Goal: Answer question/provide support

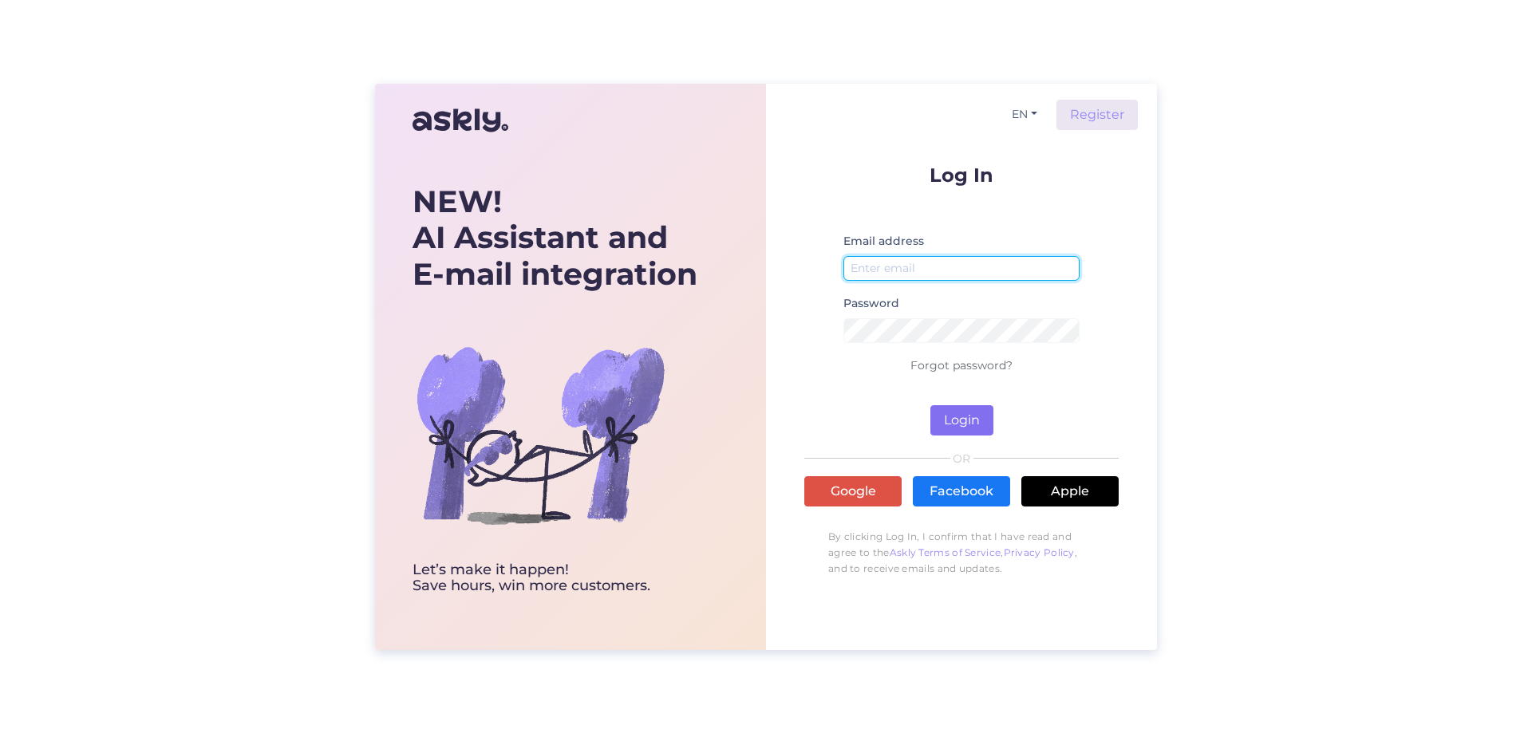
type input "[EMAIL_ADDRESS][DOMAIN_NAME]"
click at [959, 409] on button "Login" at bounding box center [961, 420] width 63 height 30
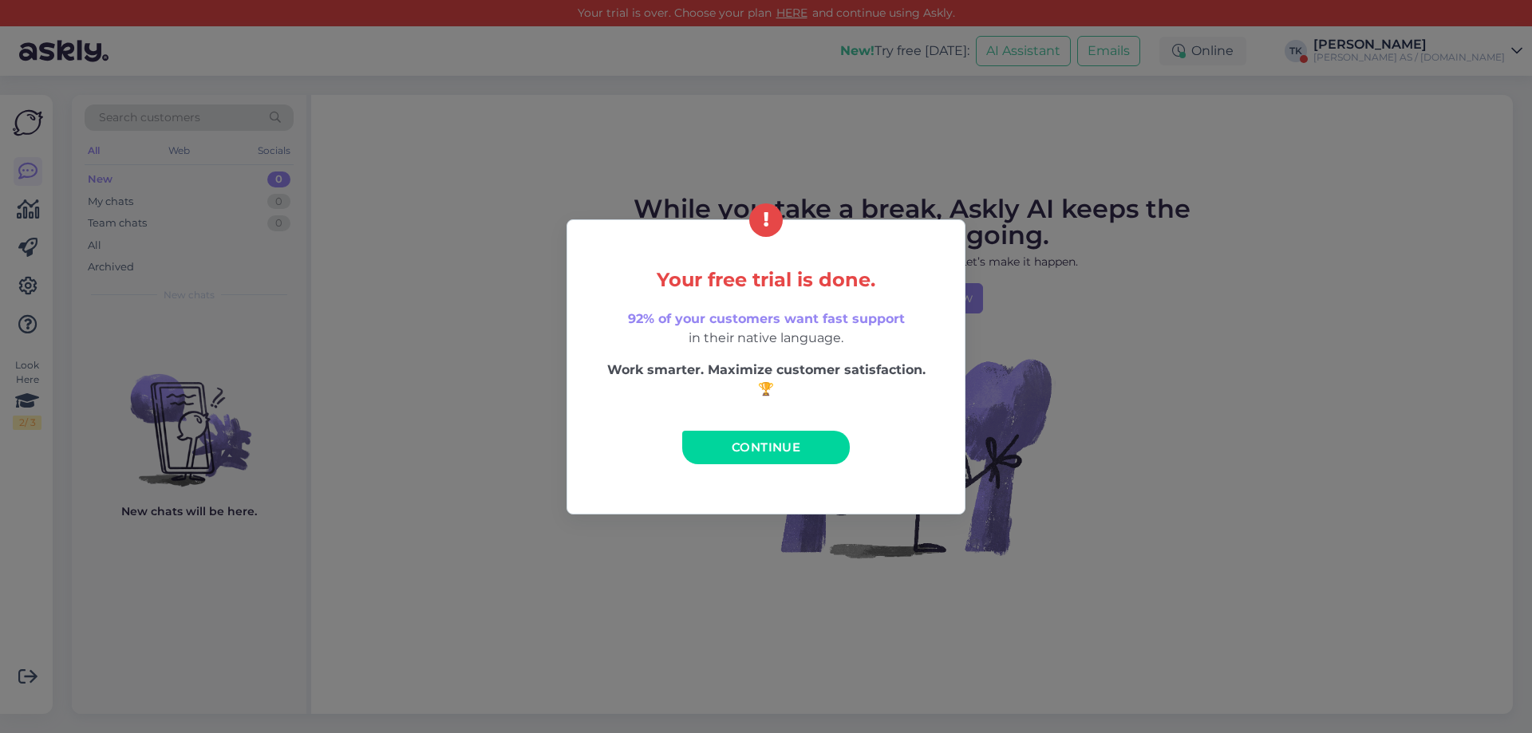
click at [788, 445] on span "Continue" at bounding box center [766, 447] width 69 height 15
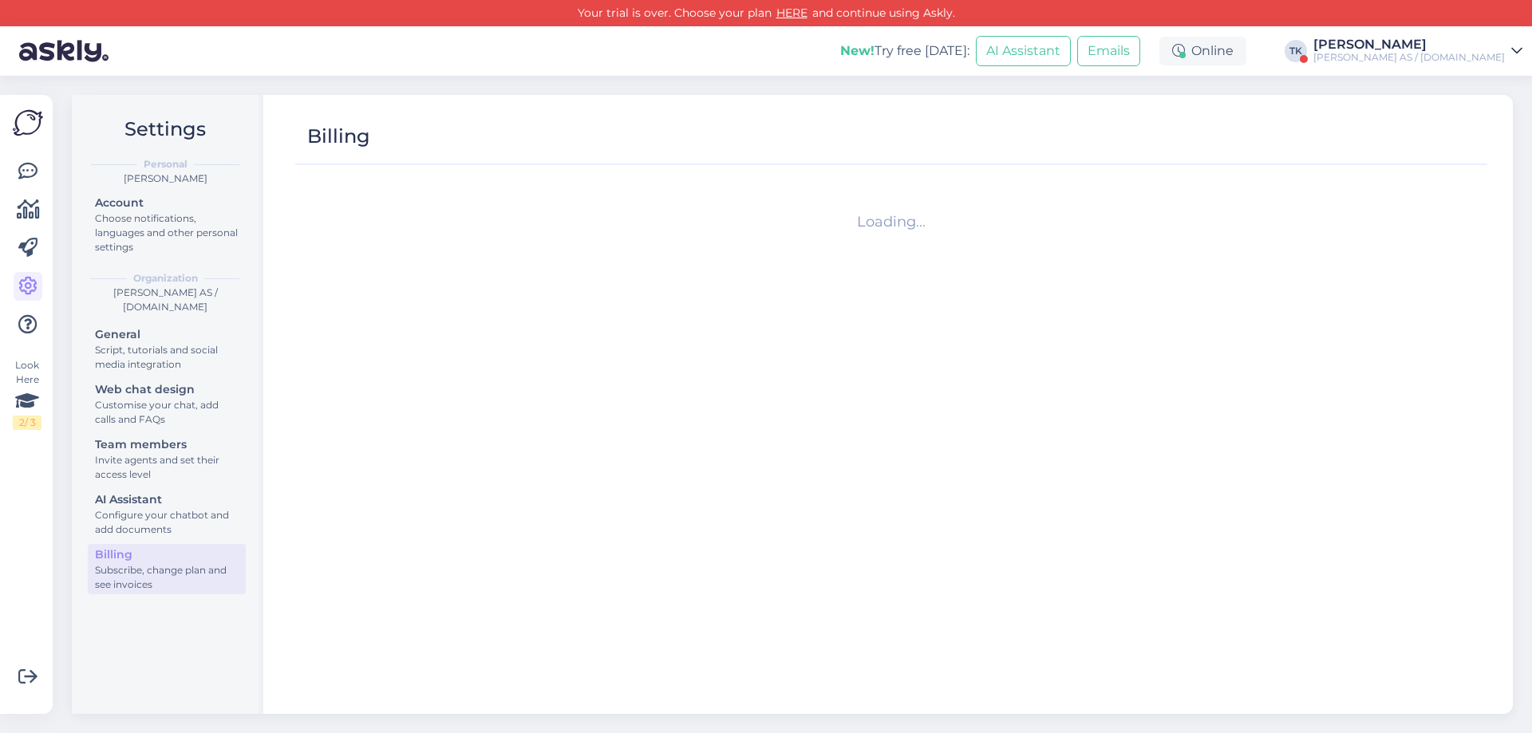
click at [1466, 48] on div "[PERSON_NAME]" at bounding box center [1408, 44] width 191 height 13
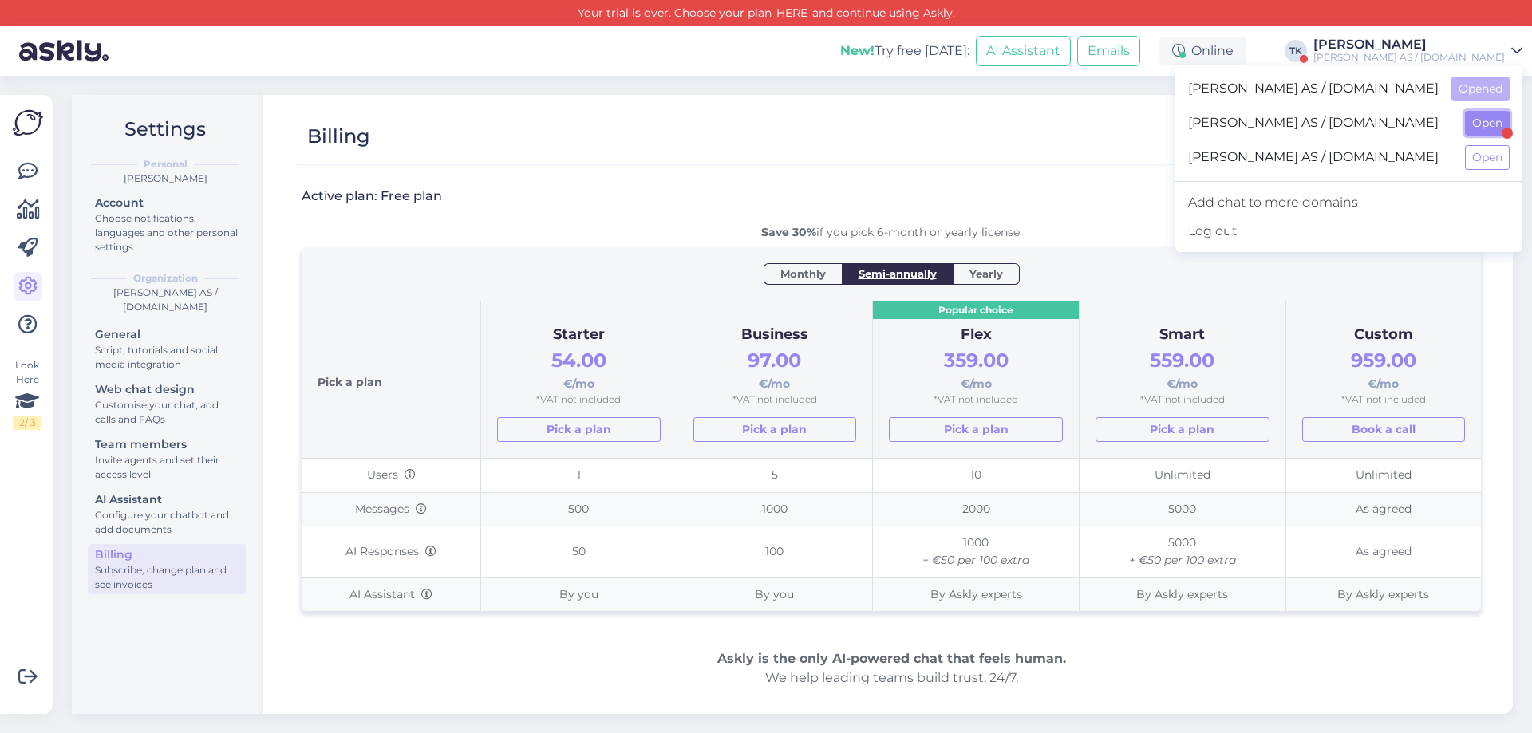
click at [1480, 121] on button "Open" at bounding box center [1487, 123] width 45 height 25
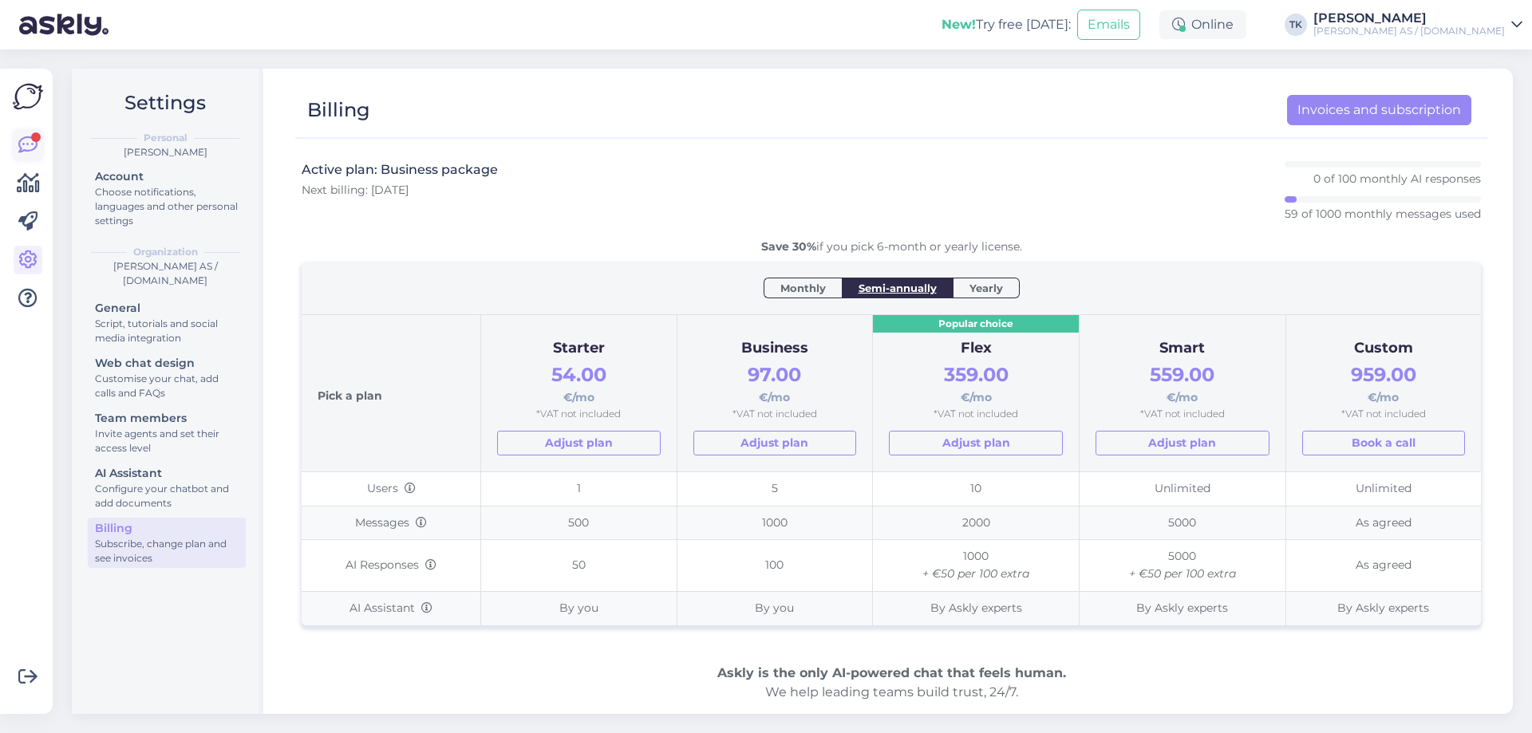
click at [23, 142] on icon at bounding box center [27, 145] width 19 height 19
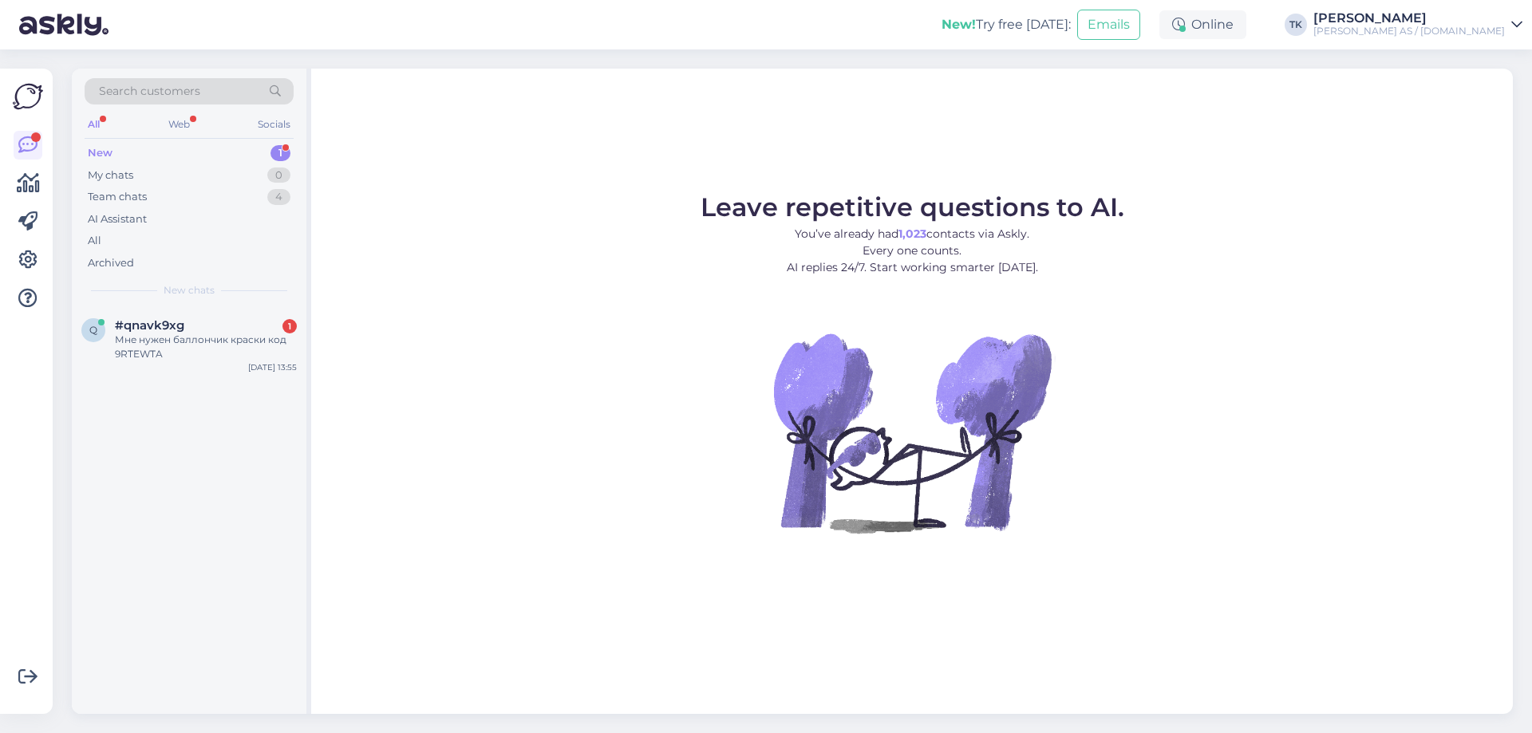
click at [117, 152] on div "New 1" at bounding box center [189, 153] width 209 height 22
click at [138, 345] on div "Мне нужен баллончик краски код 9RTEWTA" at bounding box center [206, 347] width 182 height 29
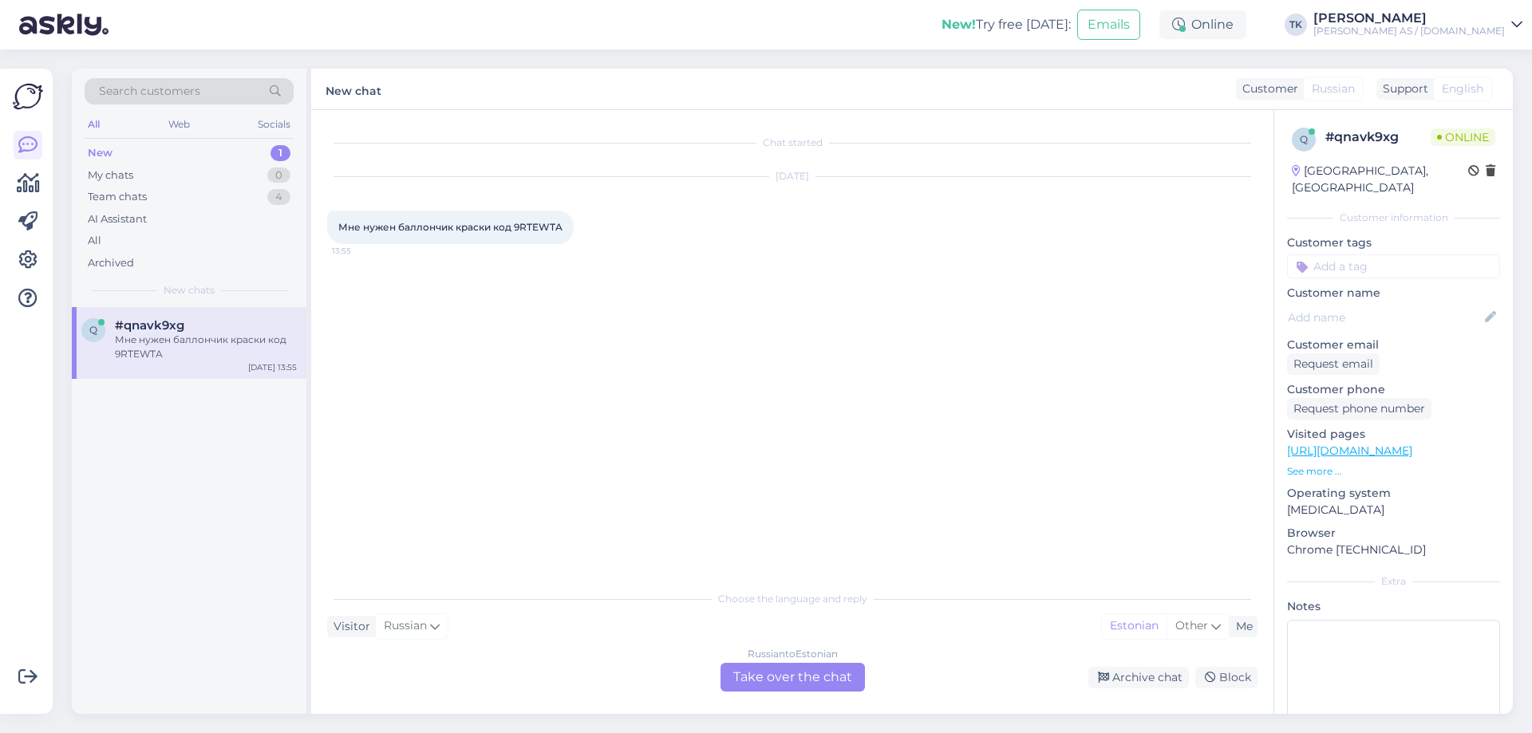
click at [824, 675] on div "Russian to Estonian Take over the chat" at bounding box center [792, 677] width 144 height 29
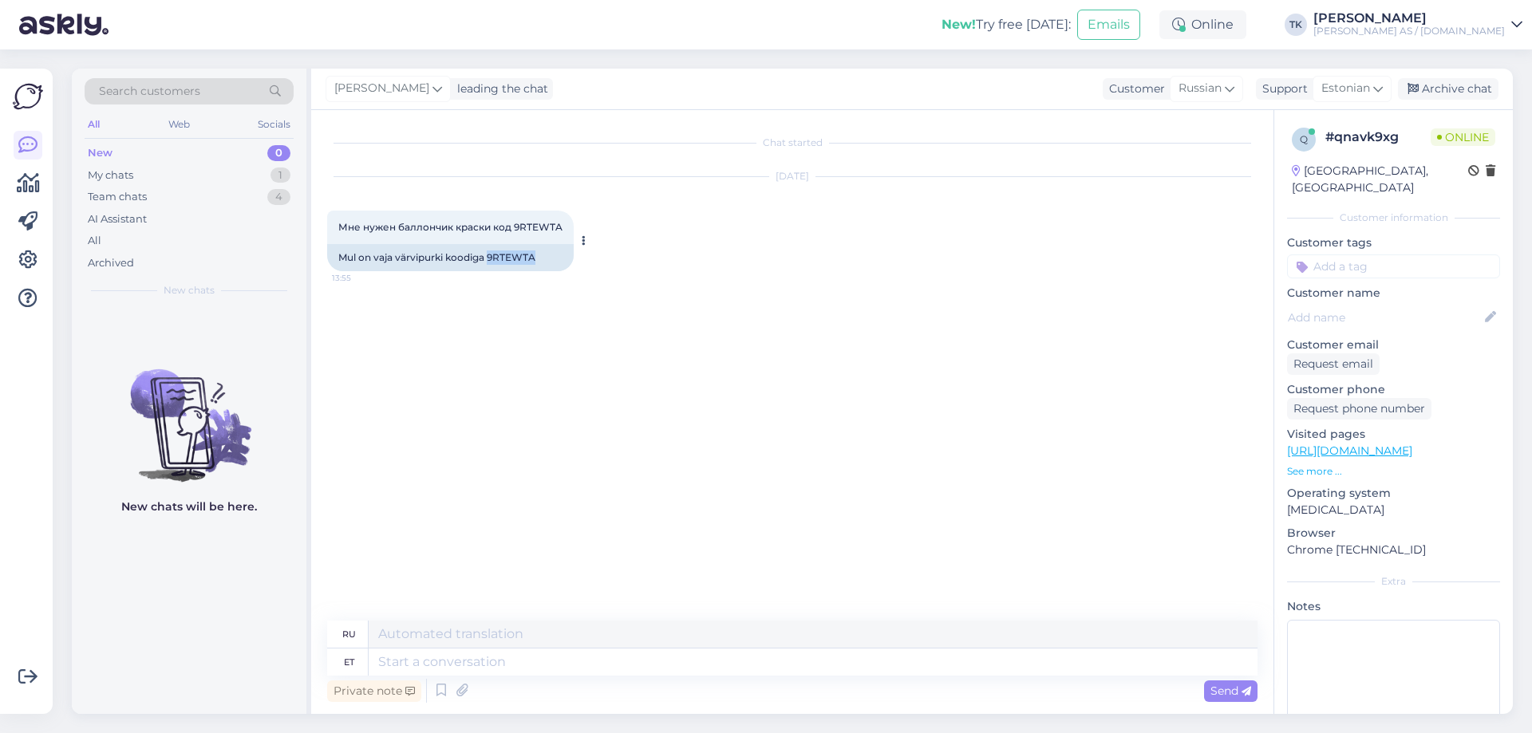
drag, startPoint x: 538, startPoint y: 255, endPoint x: 488, endPoint y: 259, distance: 49.6
click at [488, 259] on div "Mul on vaja värvipurki koodiga 9RTEWTA" at bounding box center [450, 257] width 247 height 27
copy div "9RTEWTA"
click at [438, 665] on textarea at bounding box center [813, 662] width 889 height 27
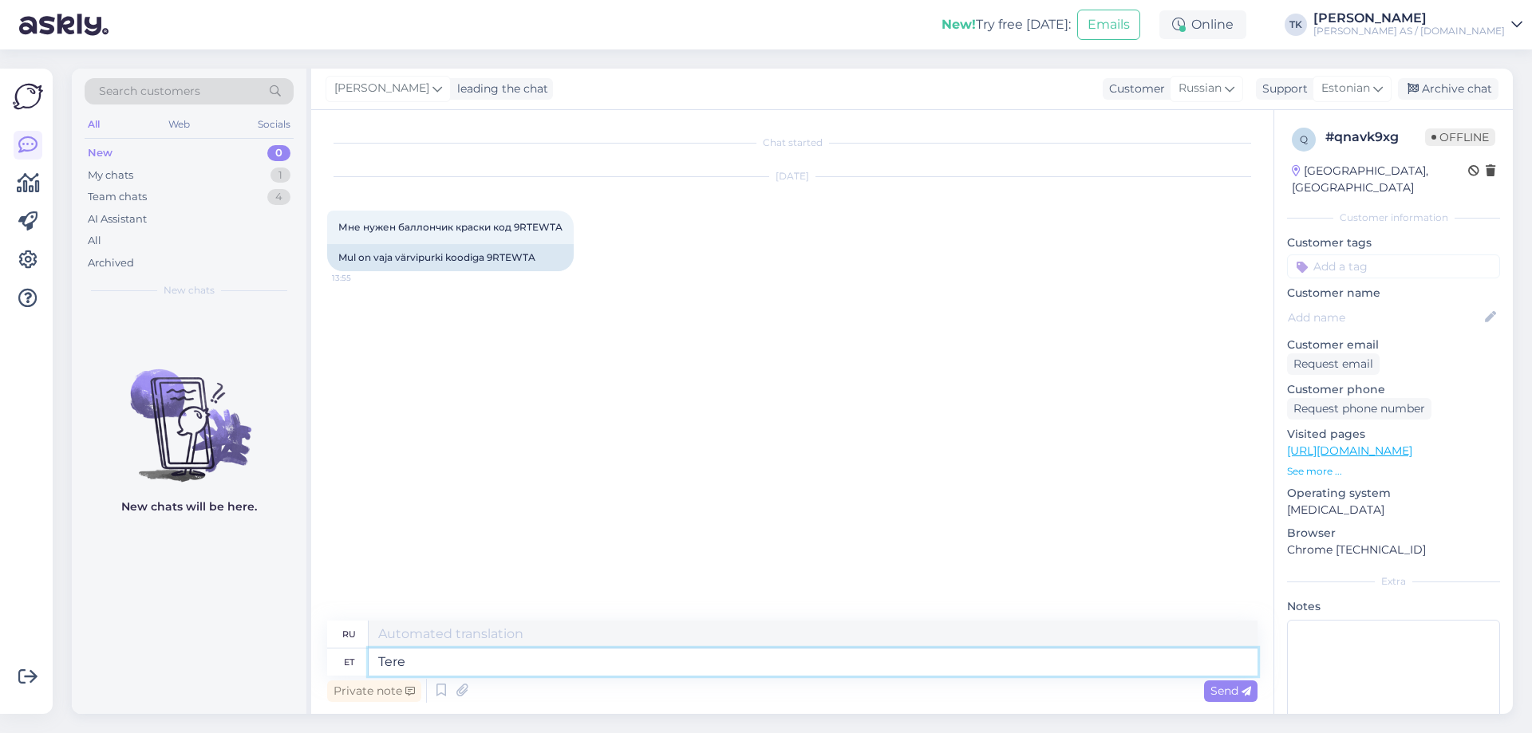
type textarea "Tere"
type textarea "Привет"
type textarea "Tere päevast"
type textarea "Добрый день"
type textarea "Mis"
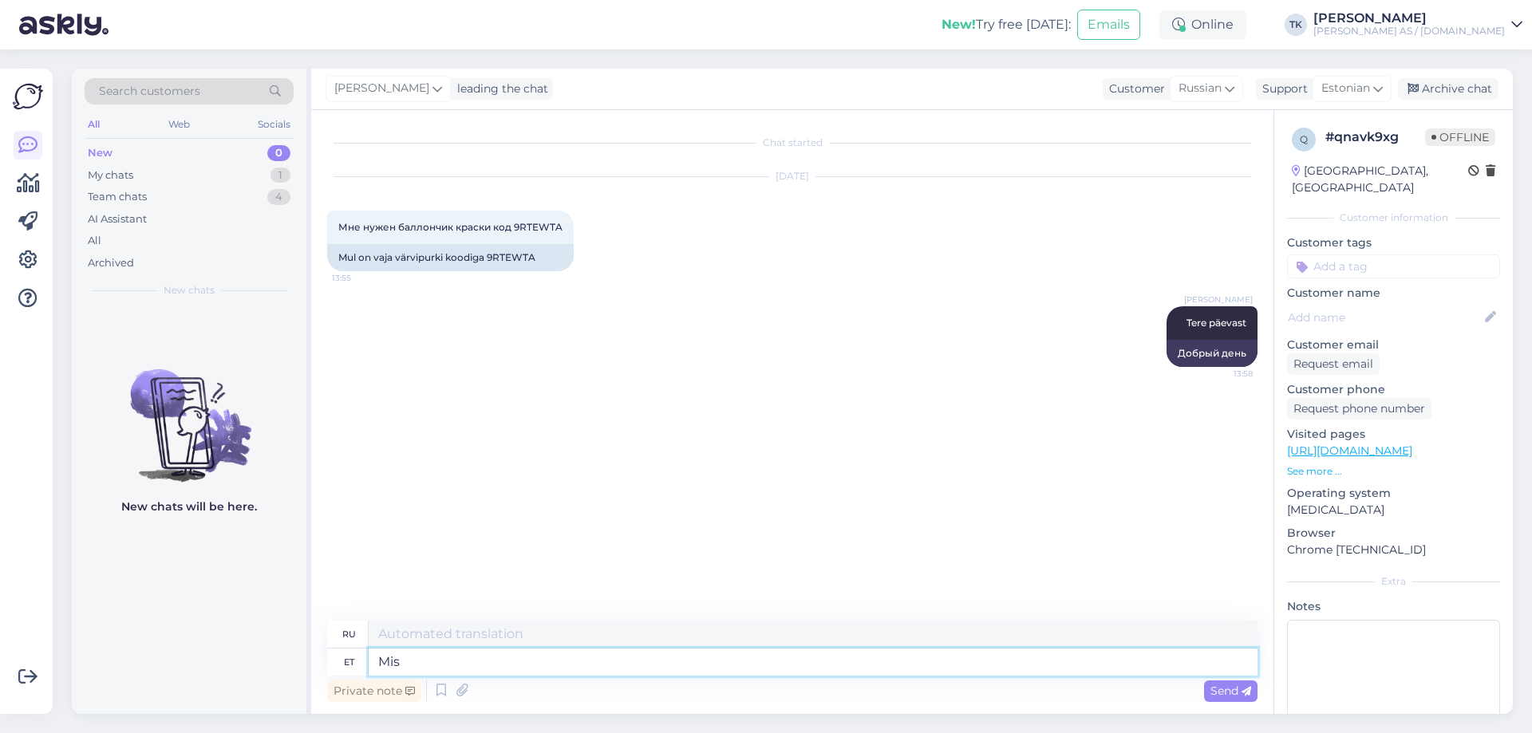
type textarea "Что"
type textarea "Mis on"
type textarea "Что такое"
type textarea "Mis on auto"
type textarea "Что такое автомобиль?"
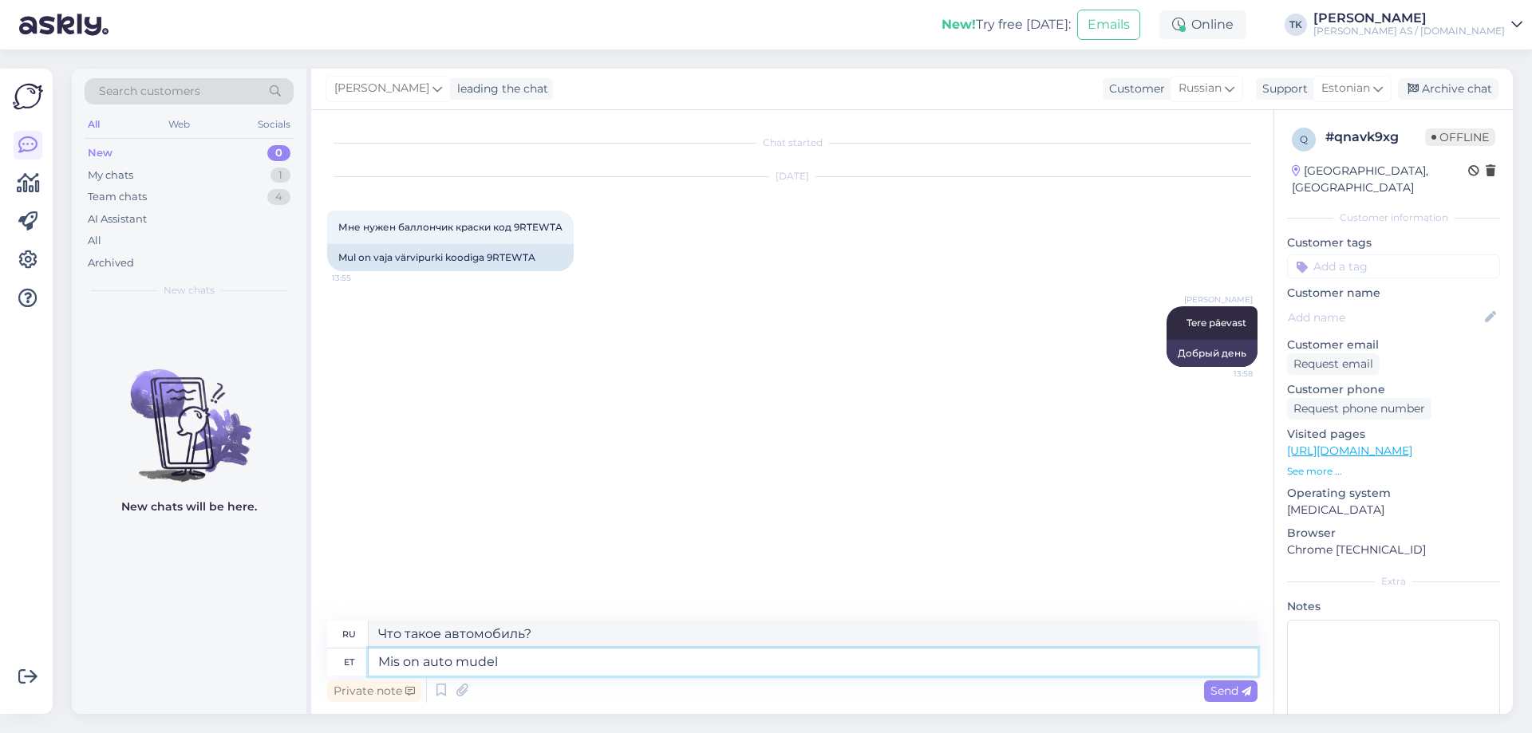
type textarea "Mis on auto mudel"
type textarea "Какая модель автомобиля?"
type textarea "Mis on auto mudel ja"
type textarea "Какая модель автомобиля и"
type textarea "Mis on auto mudel ja väljalaskeaasta"
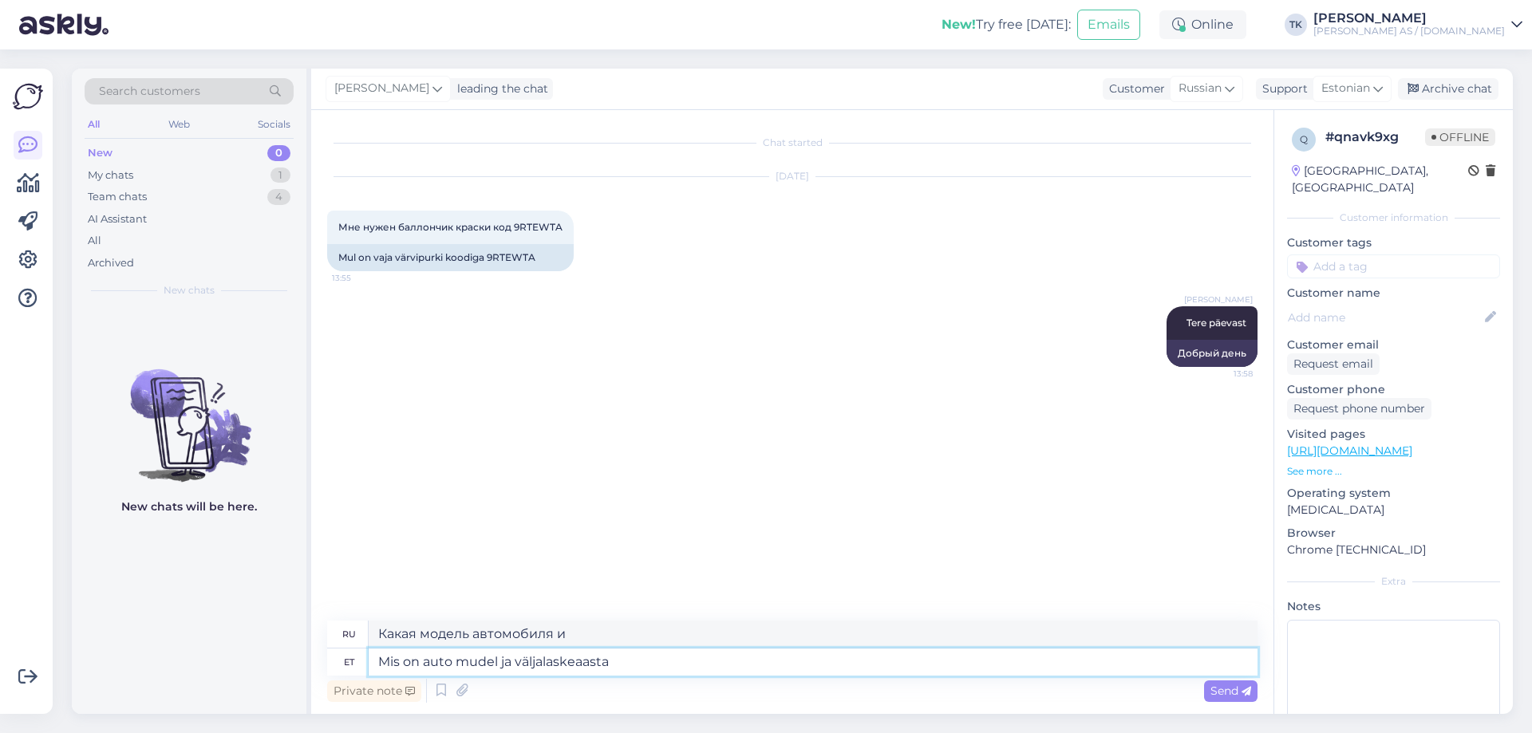
type textarea "Какая модель автомобиля и год выпуска?"
type textarea "Mis on auto mudel ja väljalaskeaasta?"
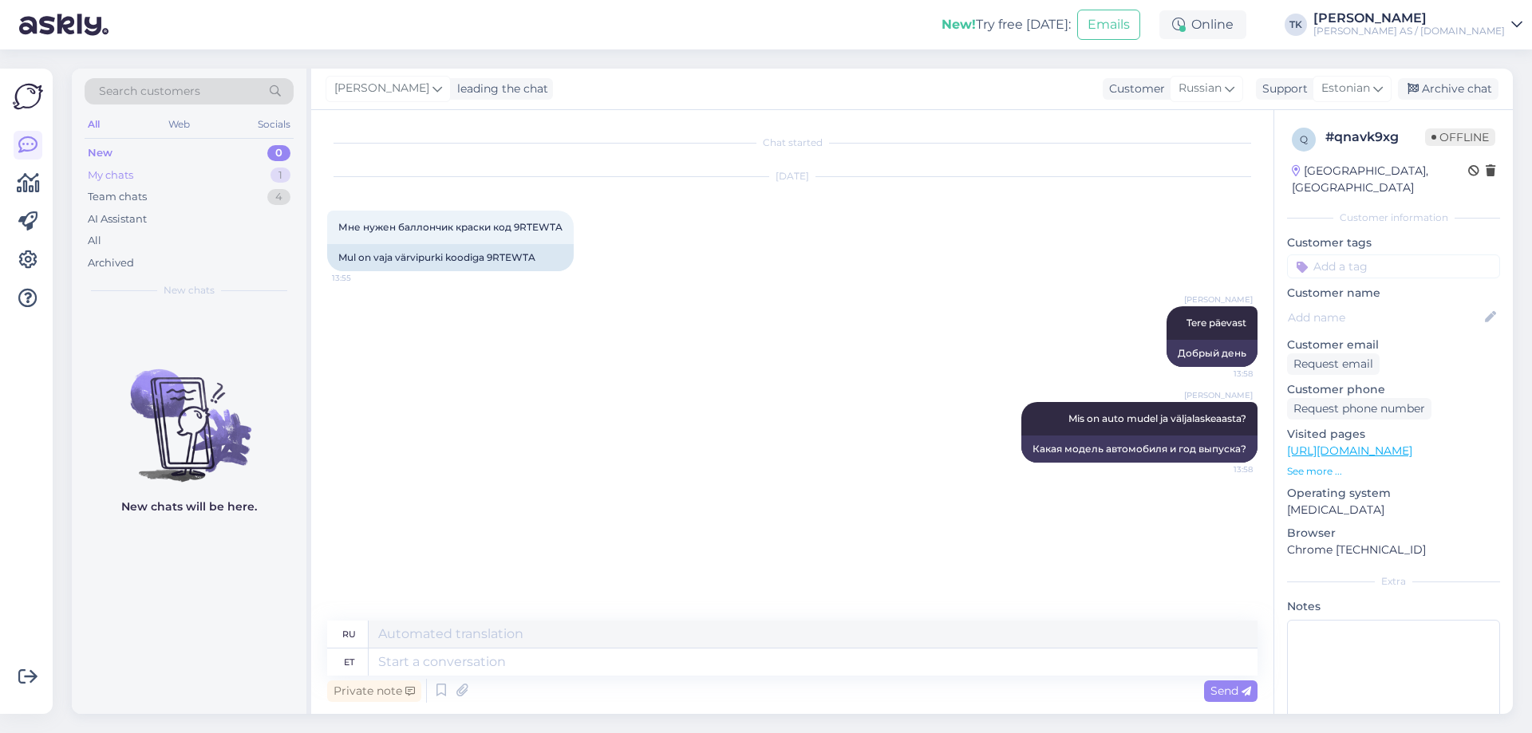
click at [107, 175] on div "My chats" at bounding box center [110, 176] width 45 height 16
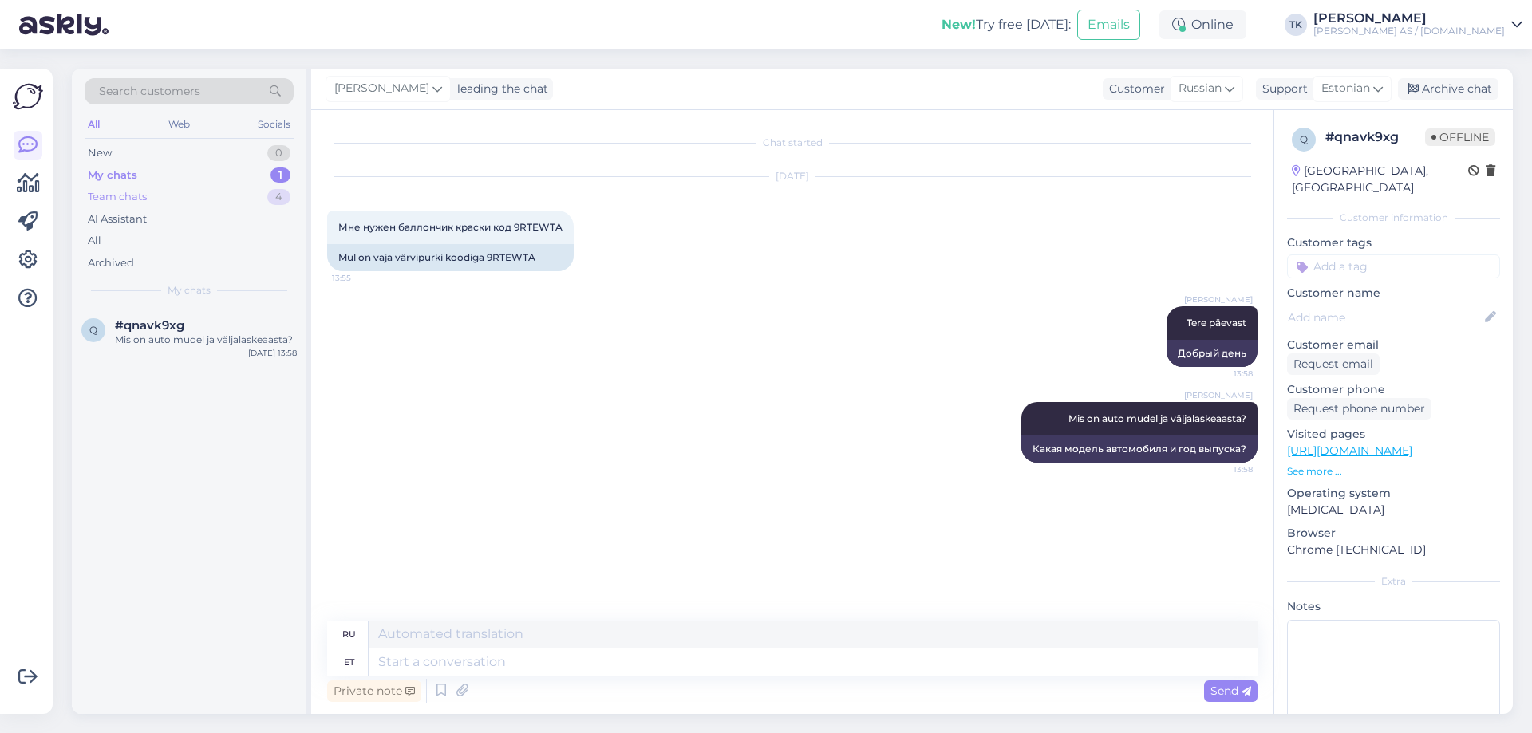
click at [128, 201] on div "Team chats" at bounding box center [117, 197] width 59 height 16
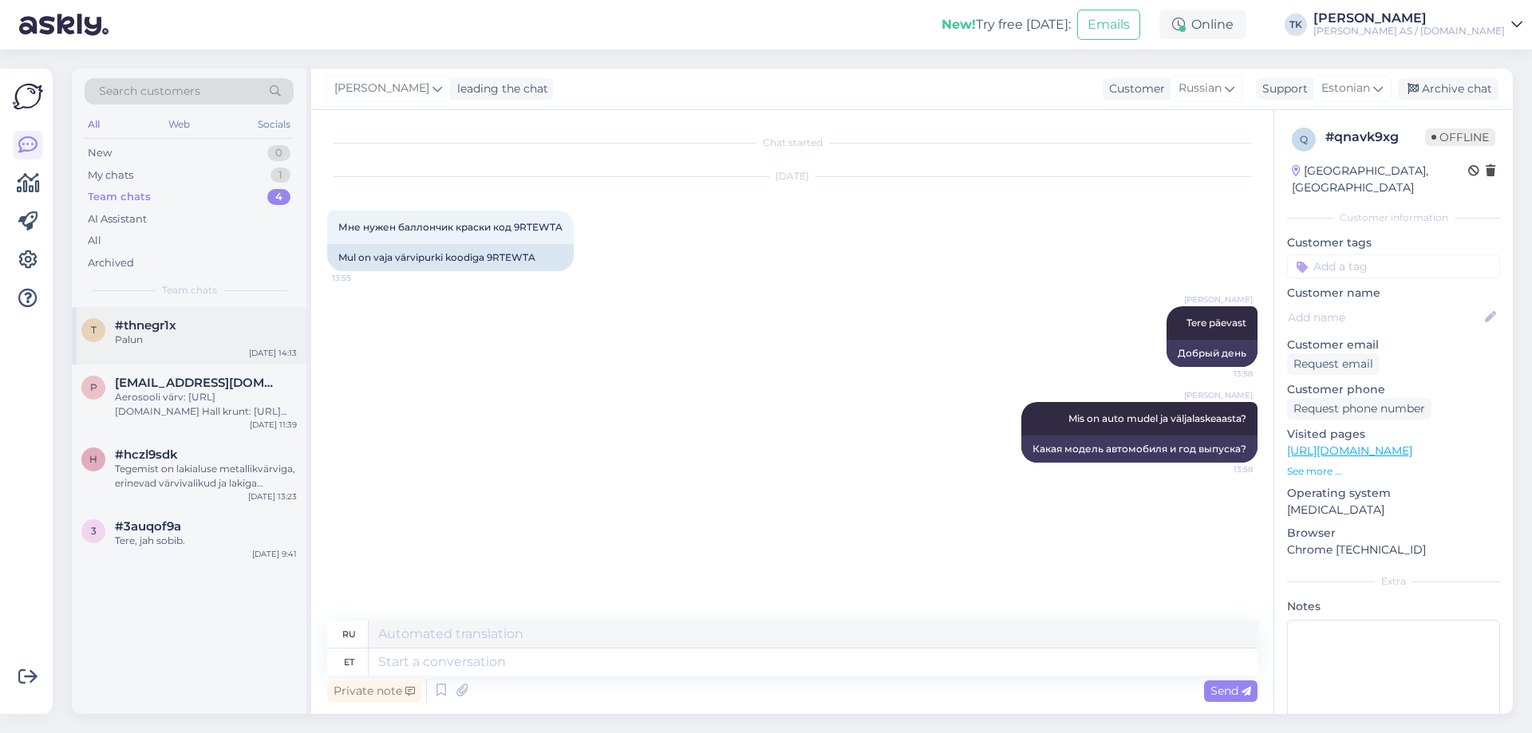
click at [176, 353] on div "t #thnegr1x Palun [DATE] 14:13" at bounding box center [189, 335] width 235 height 57
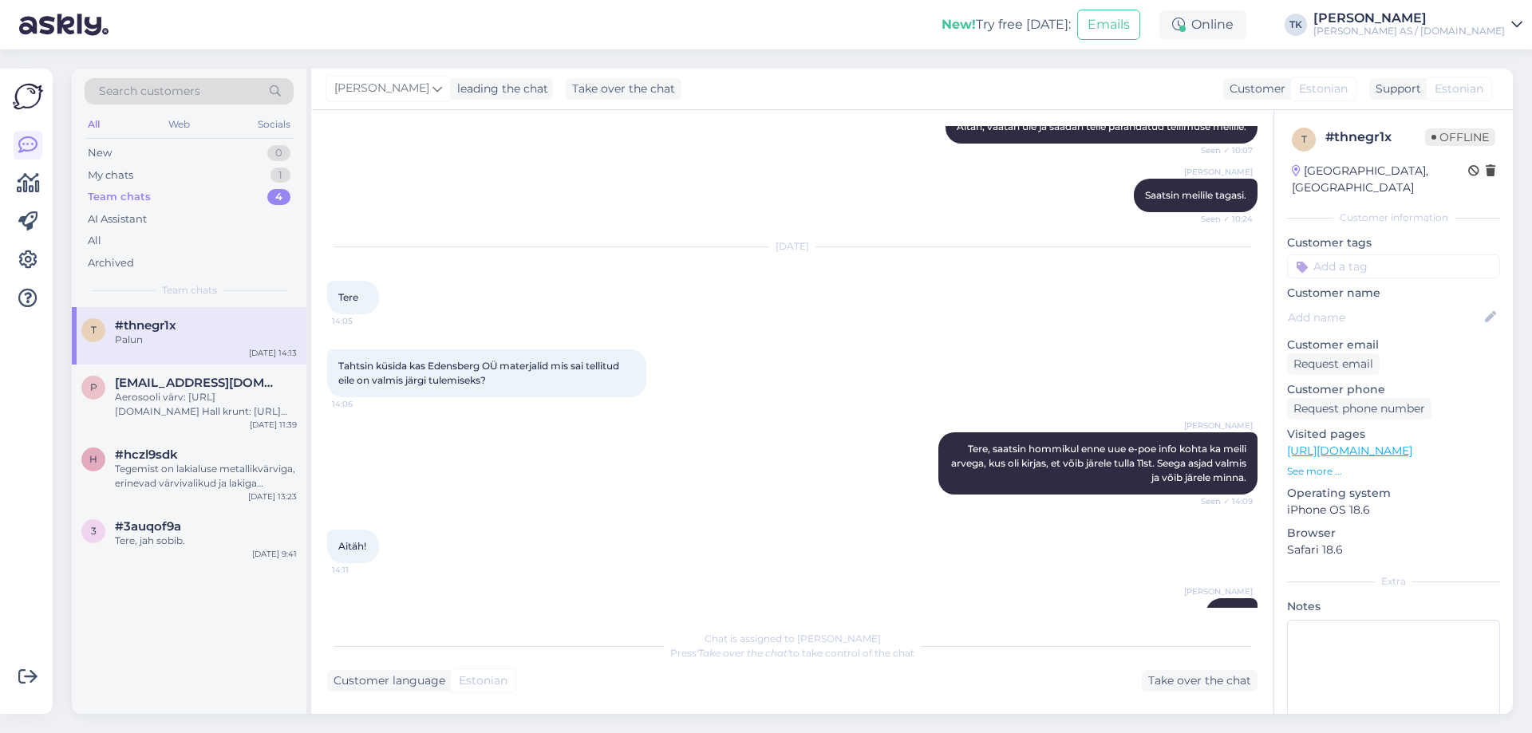
scroll to position [1318, 0]
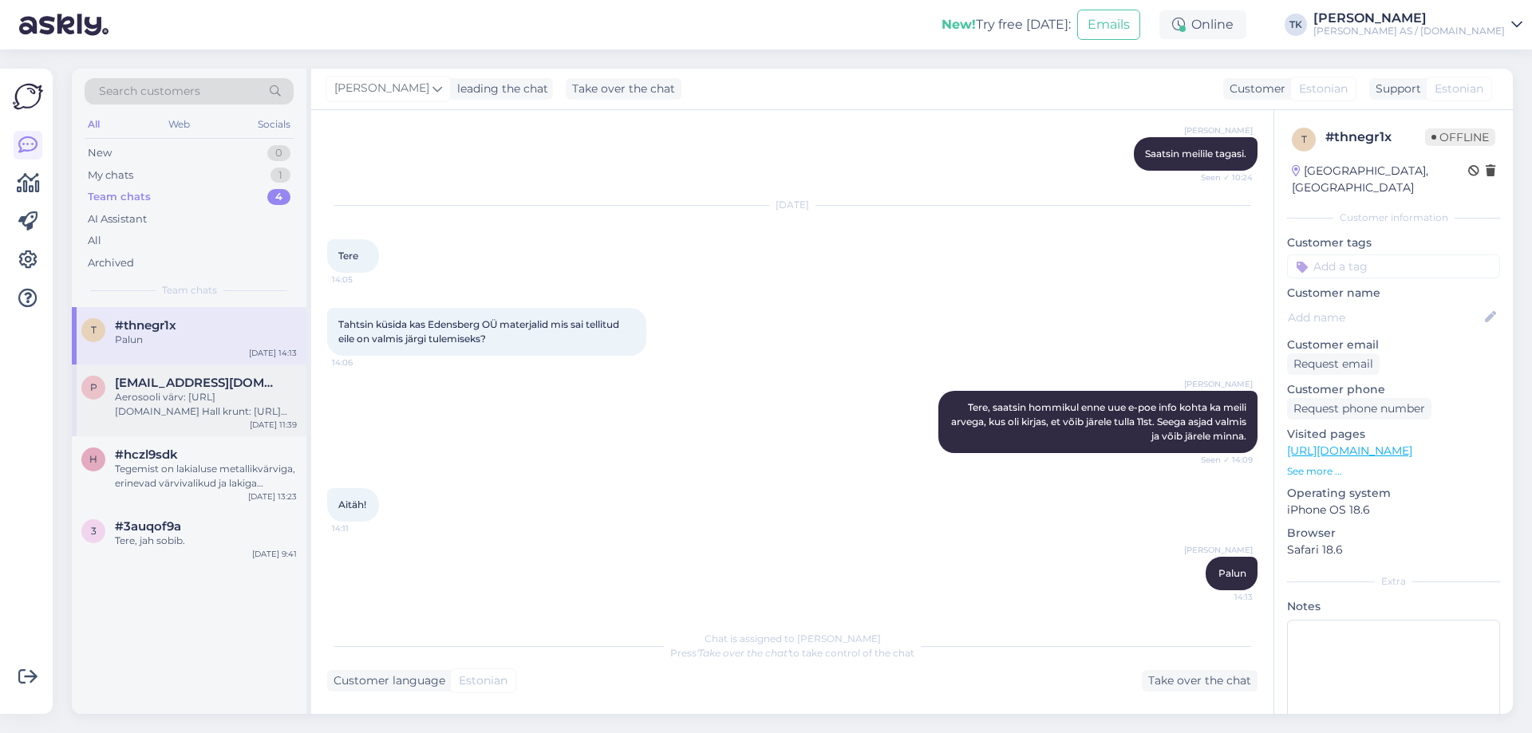
click at [156, 389] on span "[EMAIL_ADDRESS][DOMAIN_NAME]" at bounding box center [198, 383] width 166 height 14
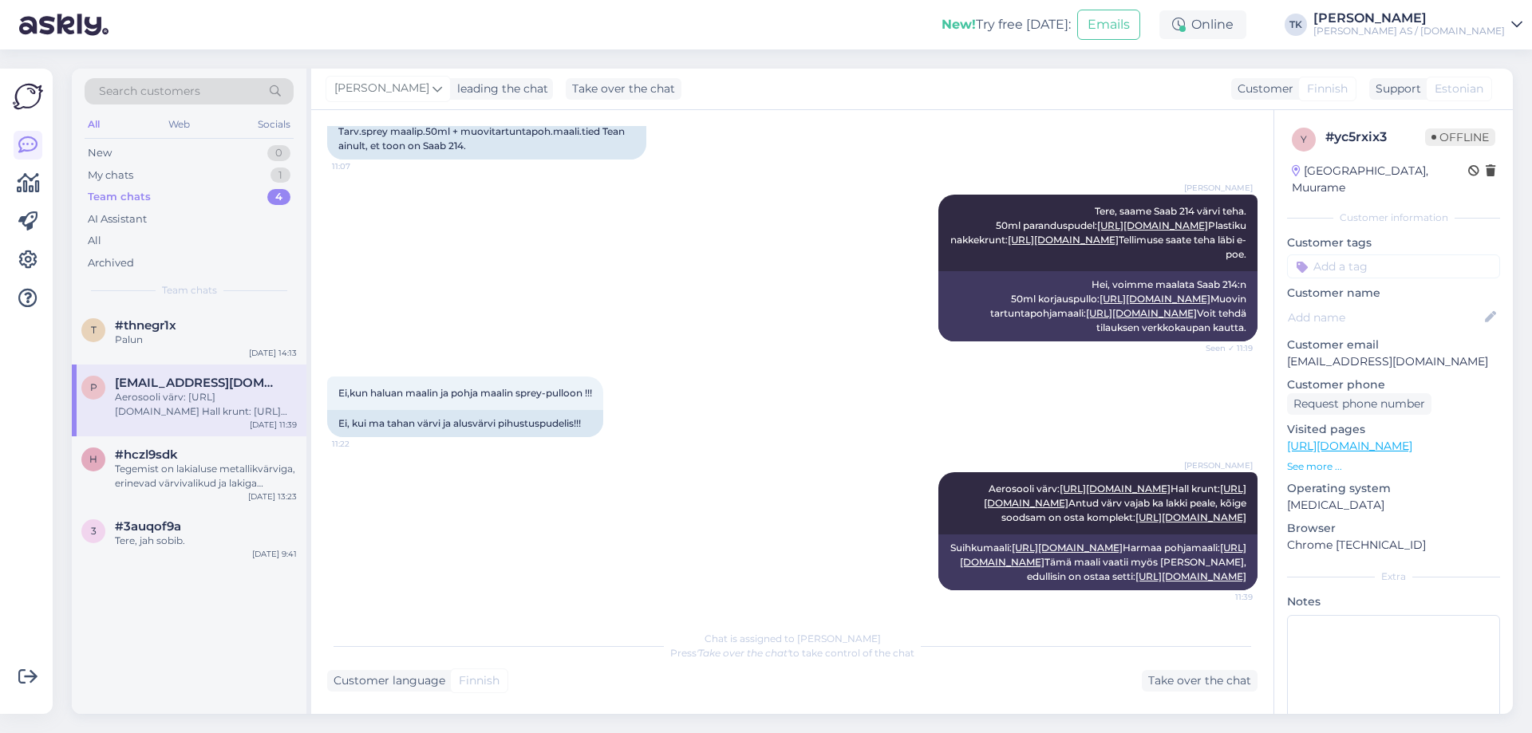
scroll to position [385, 0]
click at [162, 460] on span "#hczl9sdk" at bounding box center [146, 455] width 63 height 14
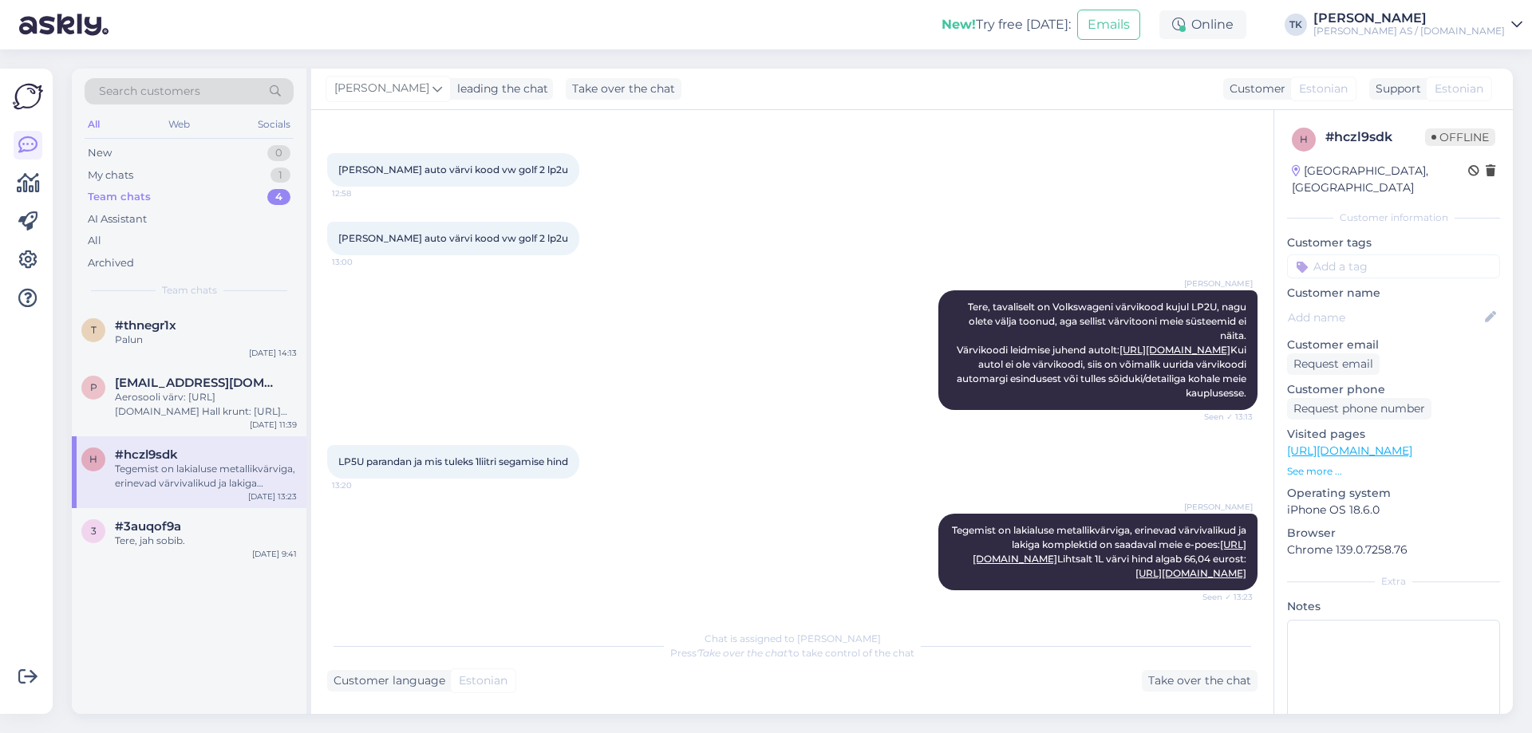
scroll to position [129, 0]
click at [189, 403] on div "Aerosooli värv: [URL][DOMAIN_NAME] Hall krunt: [URL][DOMAIN_NAME] Antud värv va…" at bounding box center [206, 404] width 182 height 29
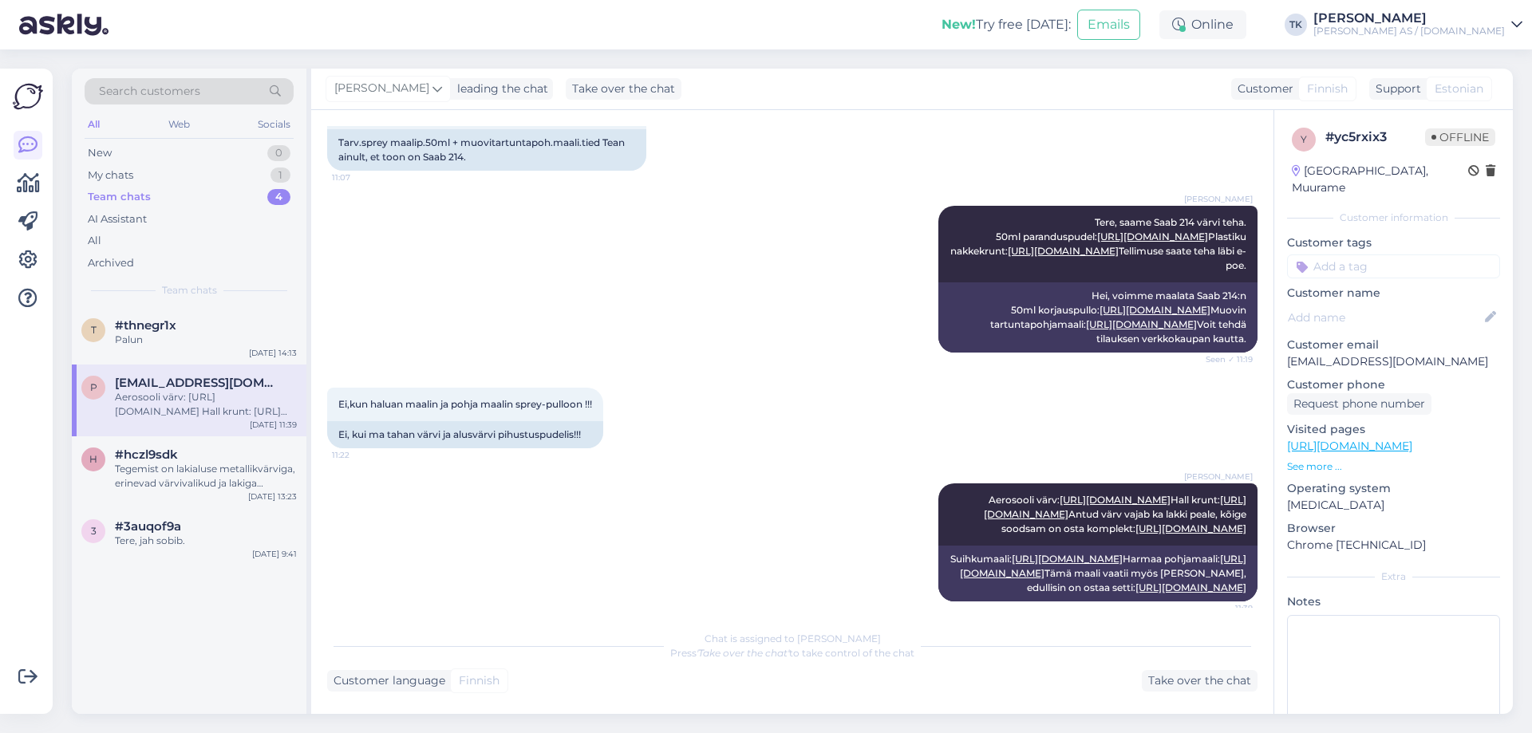
scroll to position [385, 0]
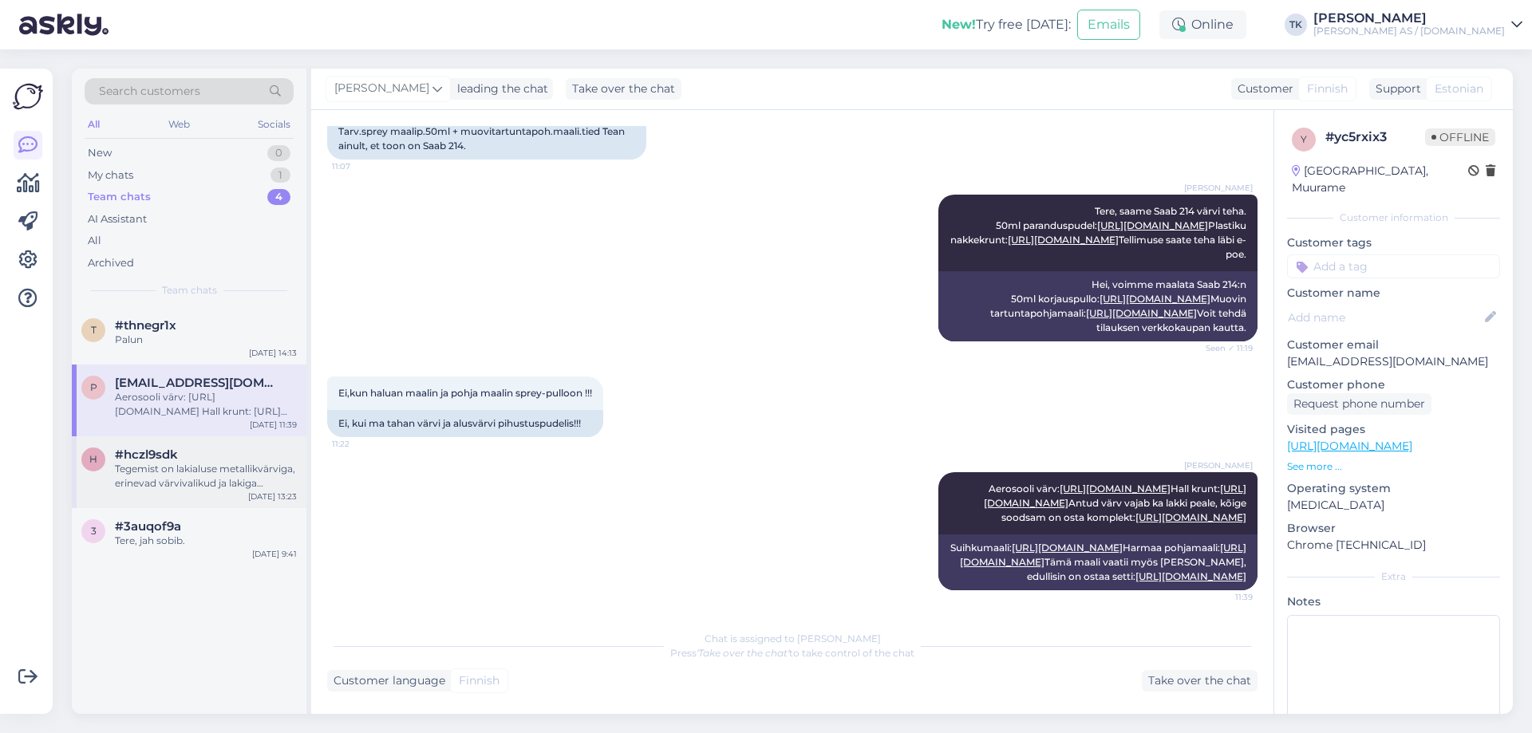
click at [161, 468] on div "Tegemist on lakialuse metallikvärviga, erinevad värvivalikud ja lakiga komplekt…" at bounding box center [206, 476] width 182 height 29
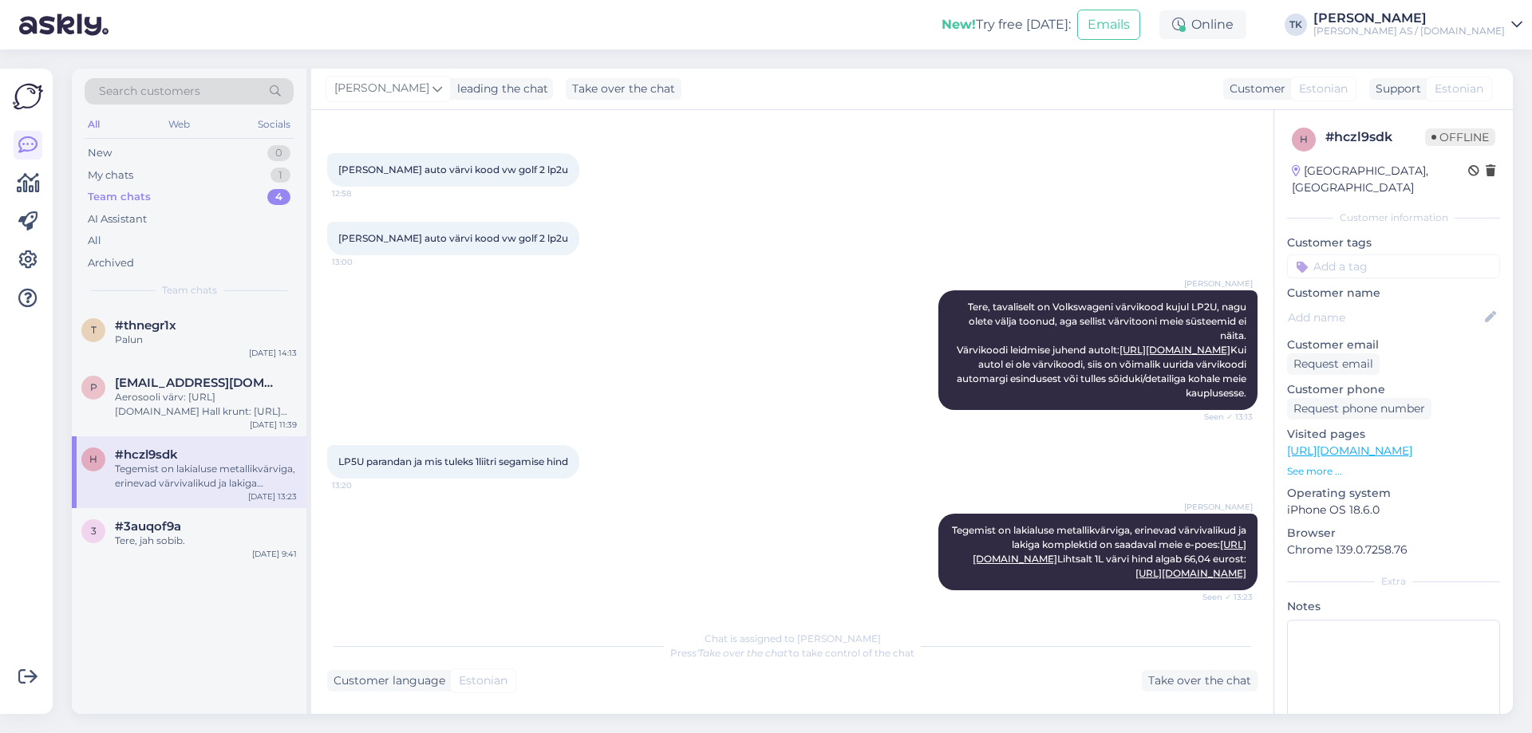
scroll to position [129, 0]
click at [151, 524] on span "#3auqof9a" at bounding box center [148, 526] width 66 height 14
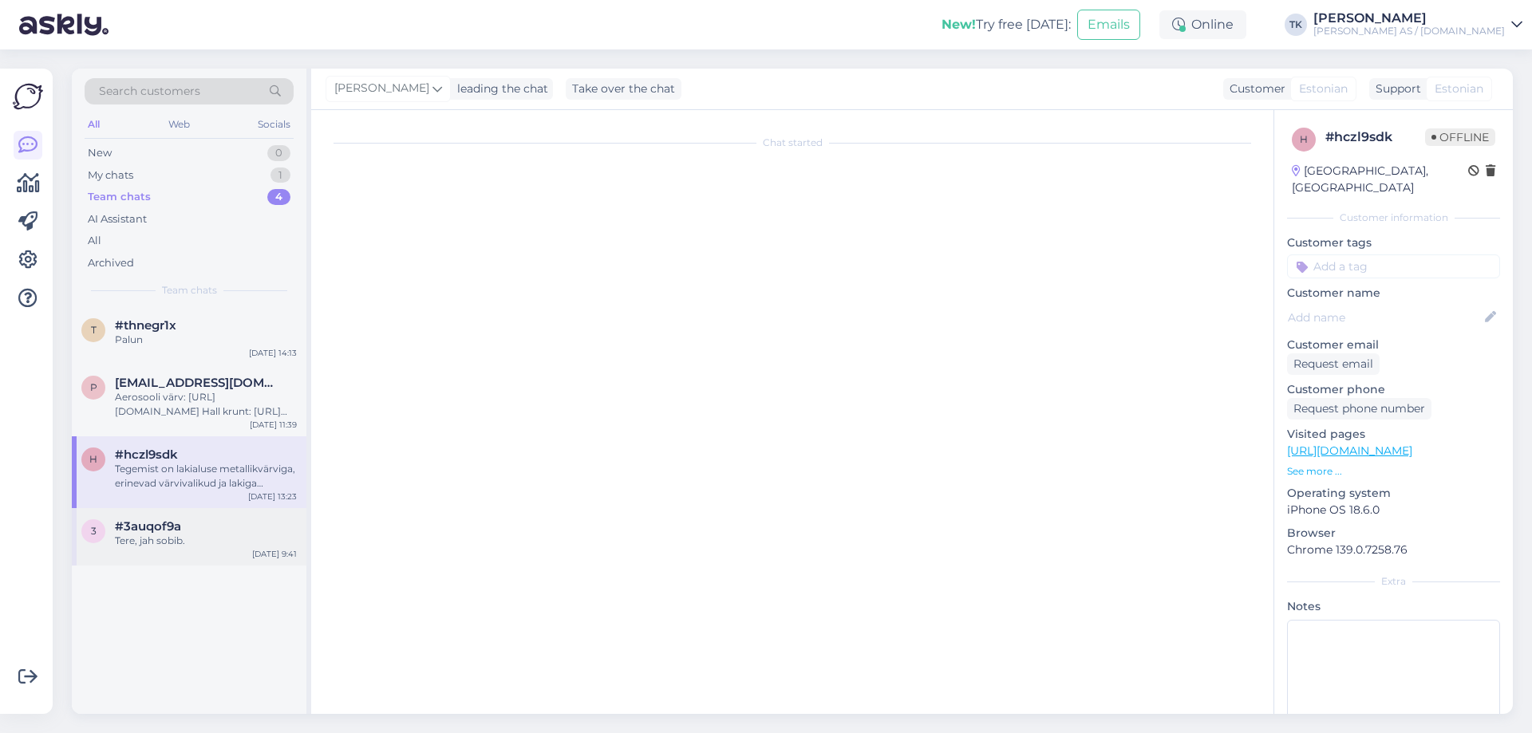
scroll to position [0, 0]
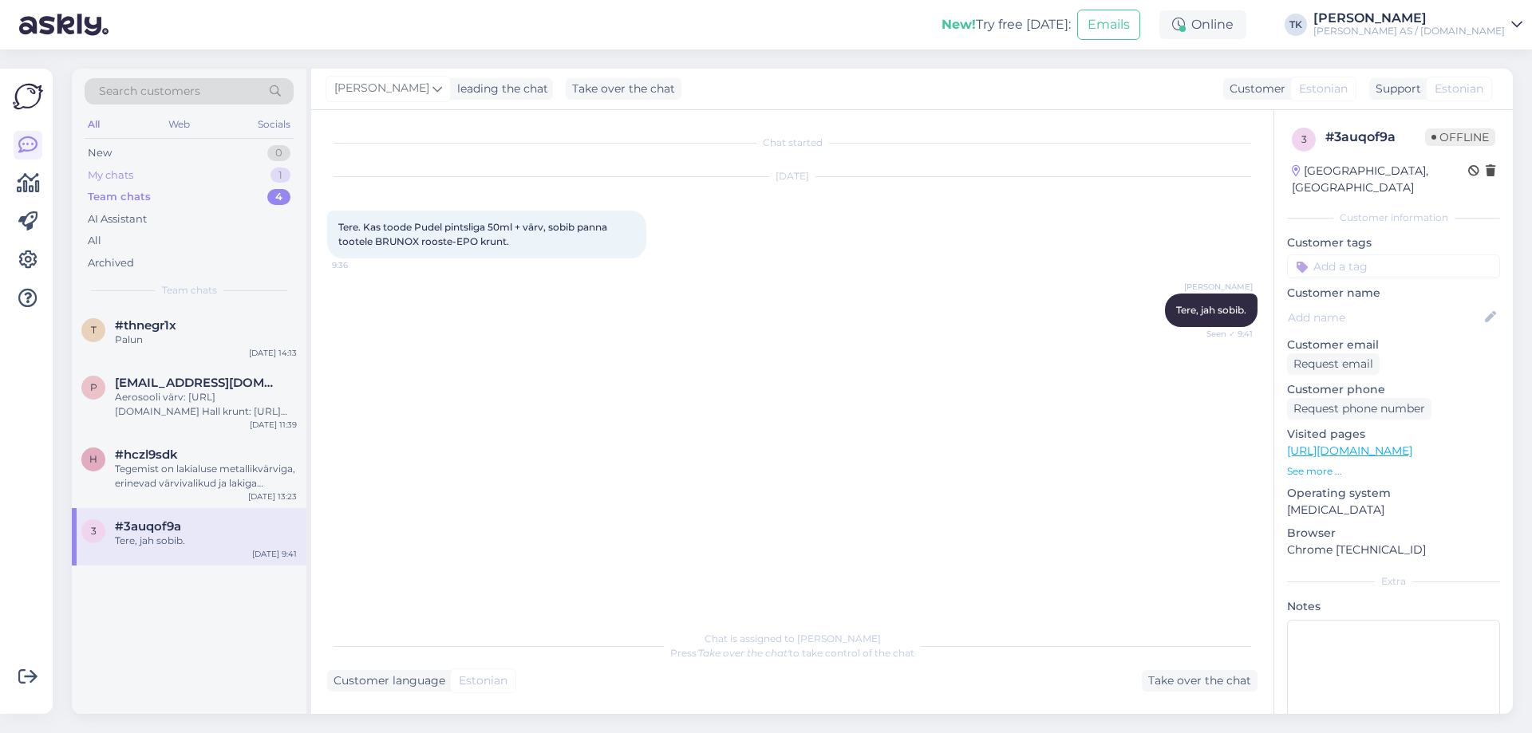
click at [149, 170] on div "My chats 1" at bounding box center [189, 175] width 209 height 22
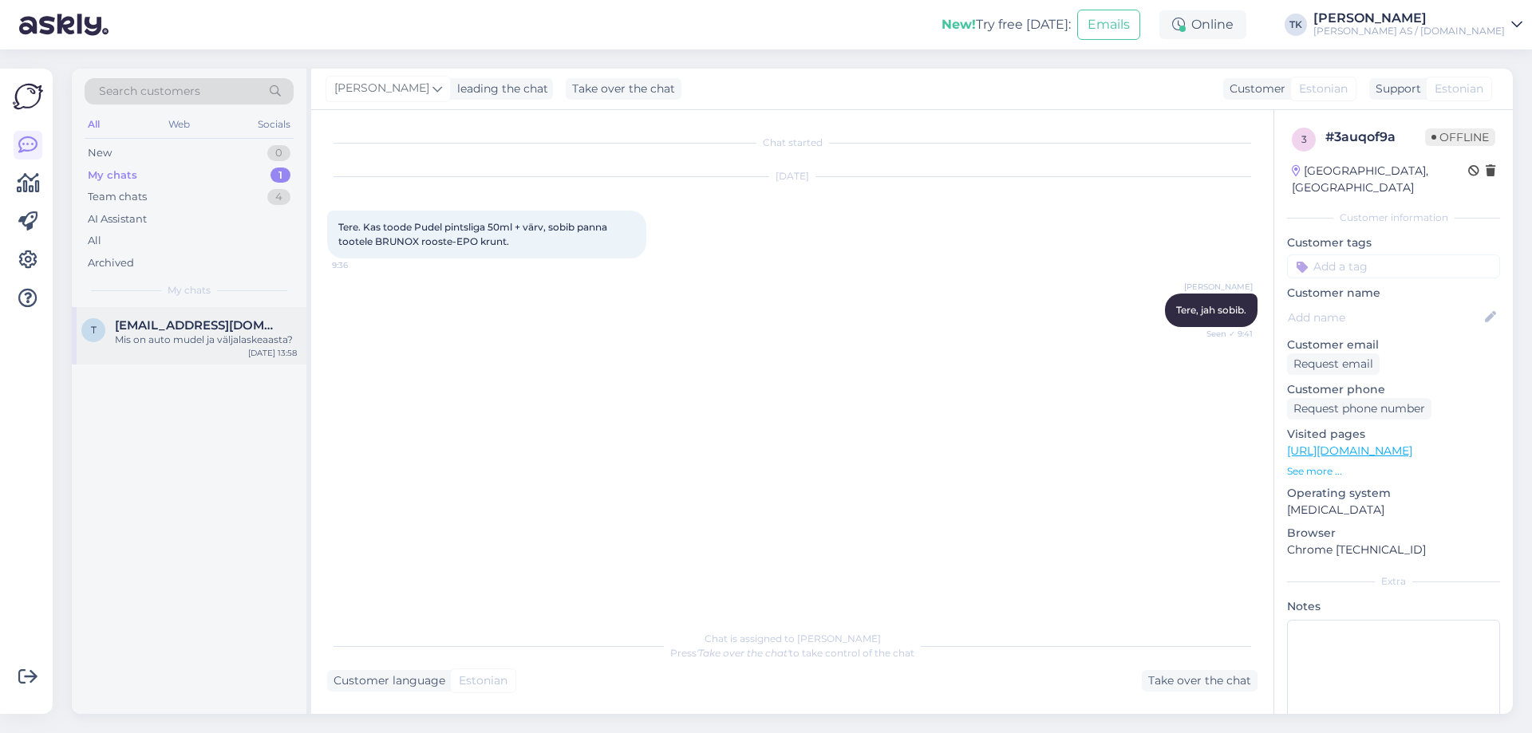
click at [182, 334] on div "Mis on auto mudel ja väljalaskeaasta?" at bounding box center [206, 340] width 182 height 14
